Goal: Find specific page/section: Find specific page/section

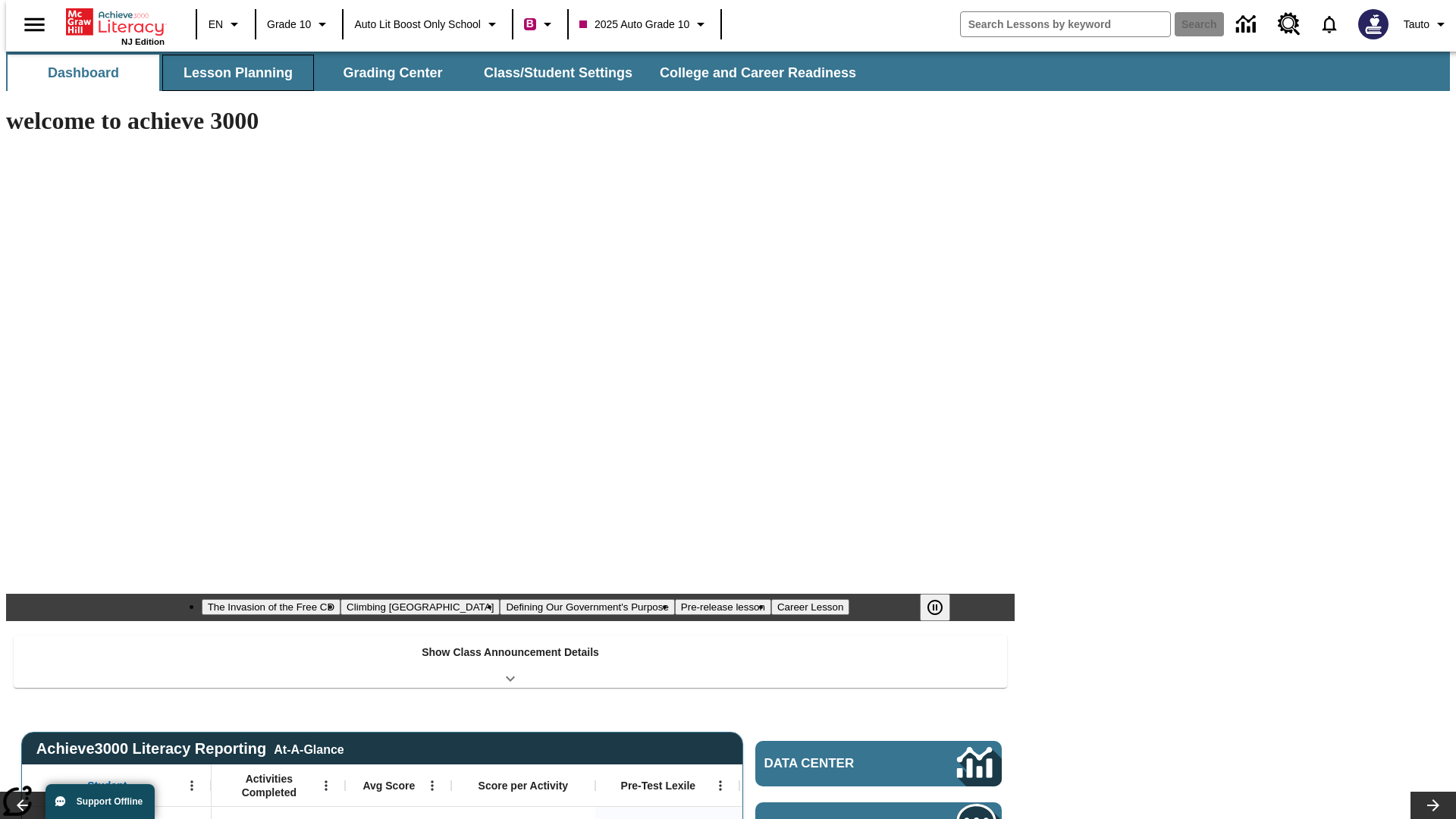
click at [232, 73] on button "Lesson Planning" at bounding box center [237, 72] width 151 height 36
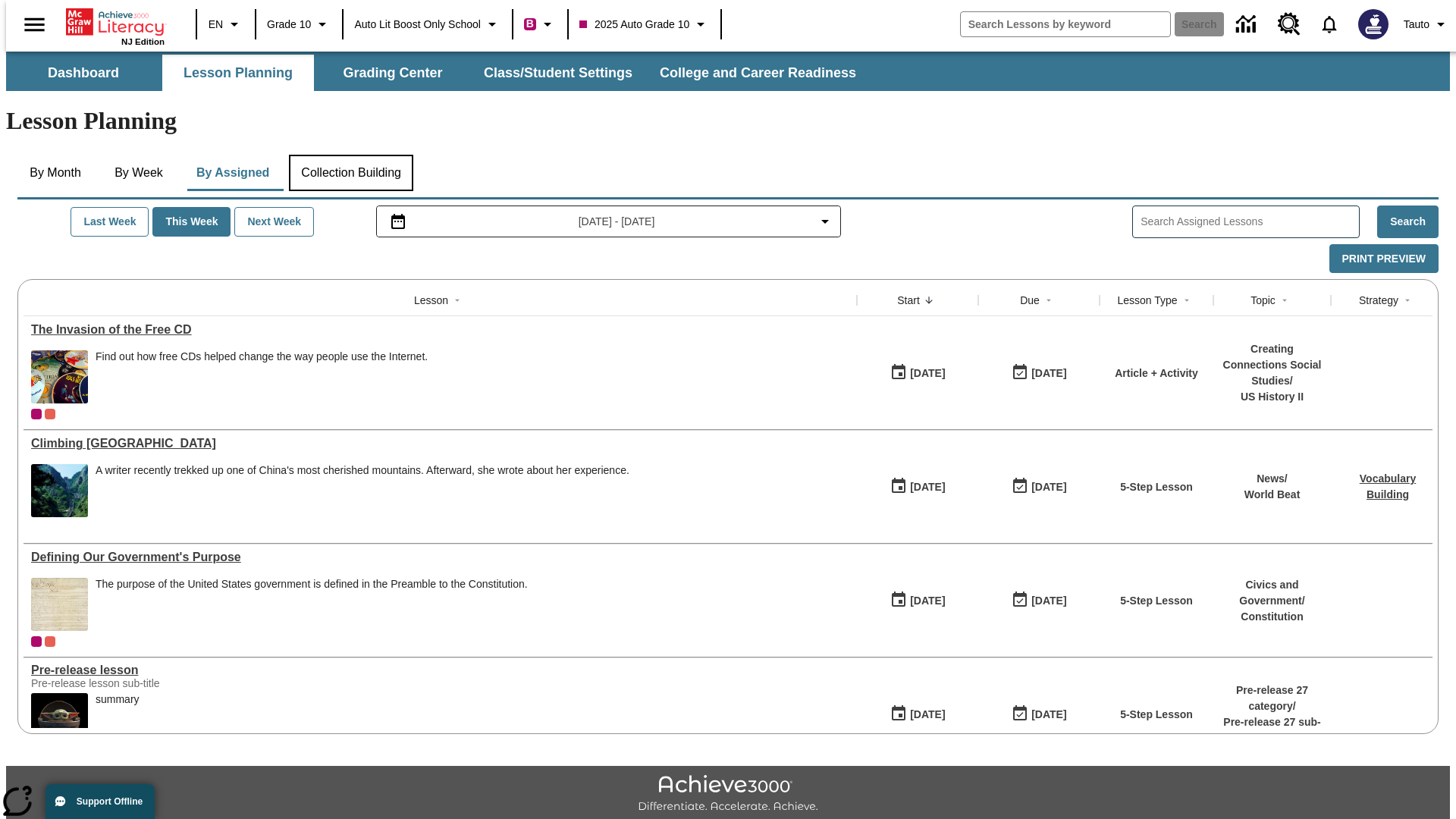
click at [350, 154] on button "Collection Building" at bounding box center [351, 172] width 124 height 36
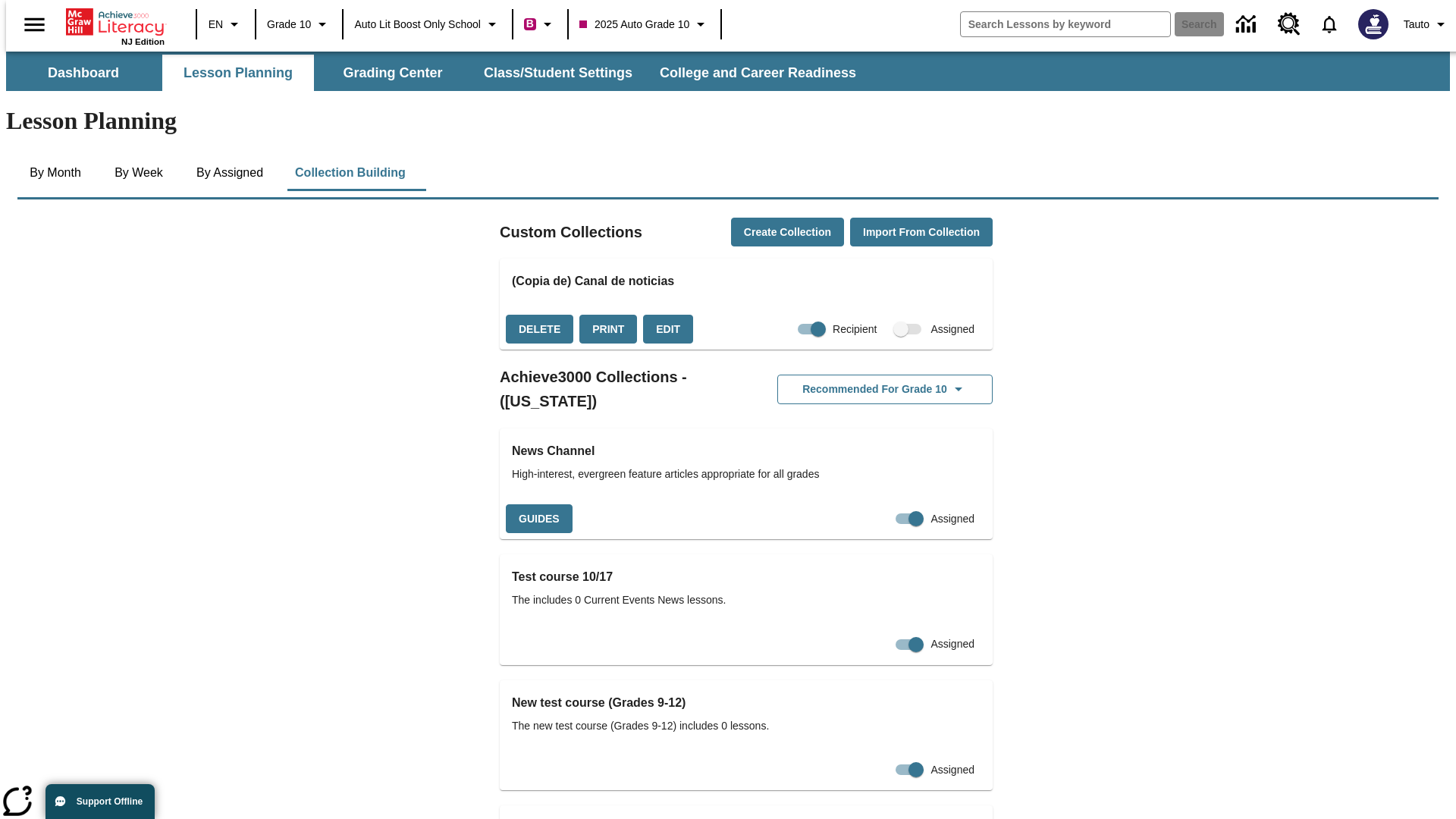
checkbox input "true"
